Goal: Task Accomplishment & Management: Manage account settings

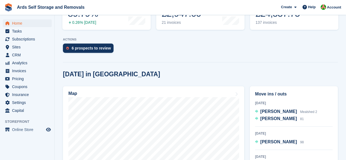
scroll to position [82, 0]
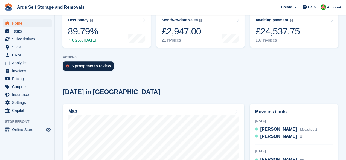
click at [101, 64] on div "6 prospects to review" at bounding box center [88, 65] width 51 height 9
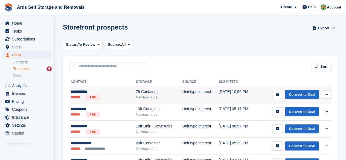
click at [182, 92] on td "Unit type interest" at bounding box center [200, 94] width 36 height 17
